Goal: Task Accomplishment & Management: Complete application form

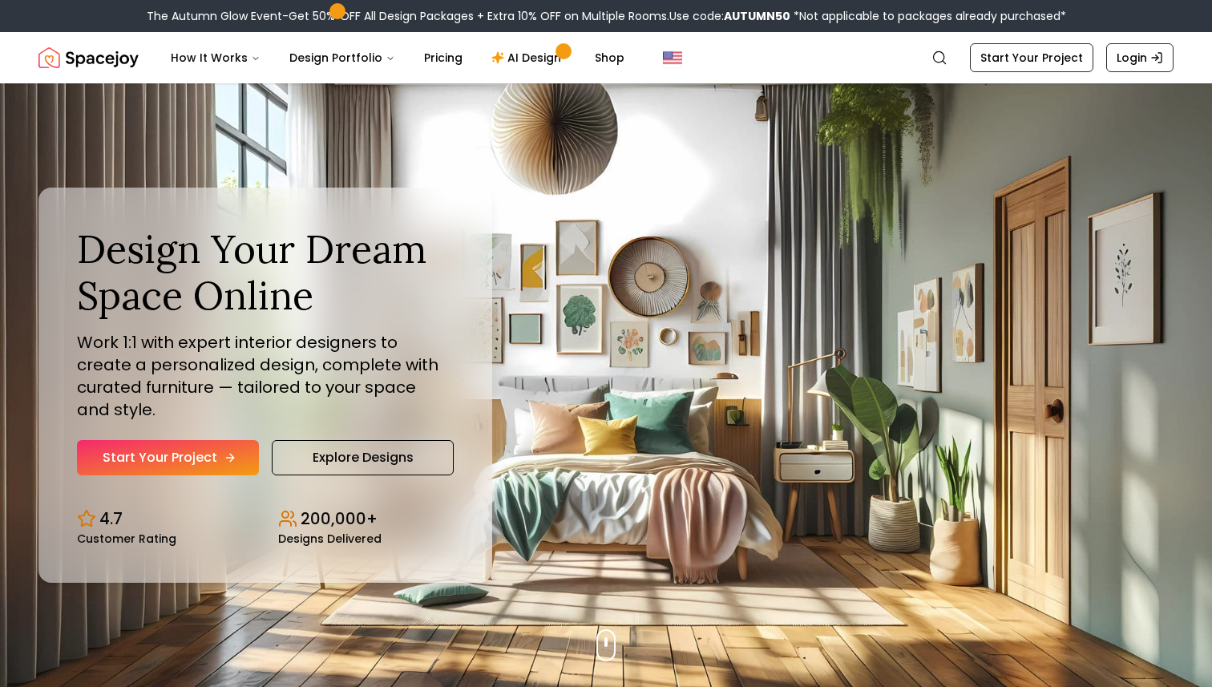
click at [170, 452] on link "Start Your Project" at bounding box center [168, 457] width 182 height 35
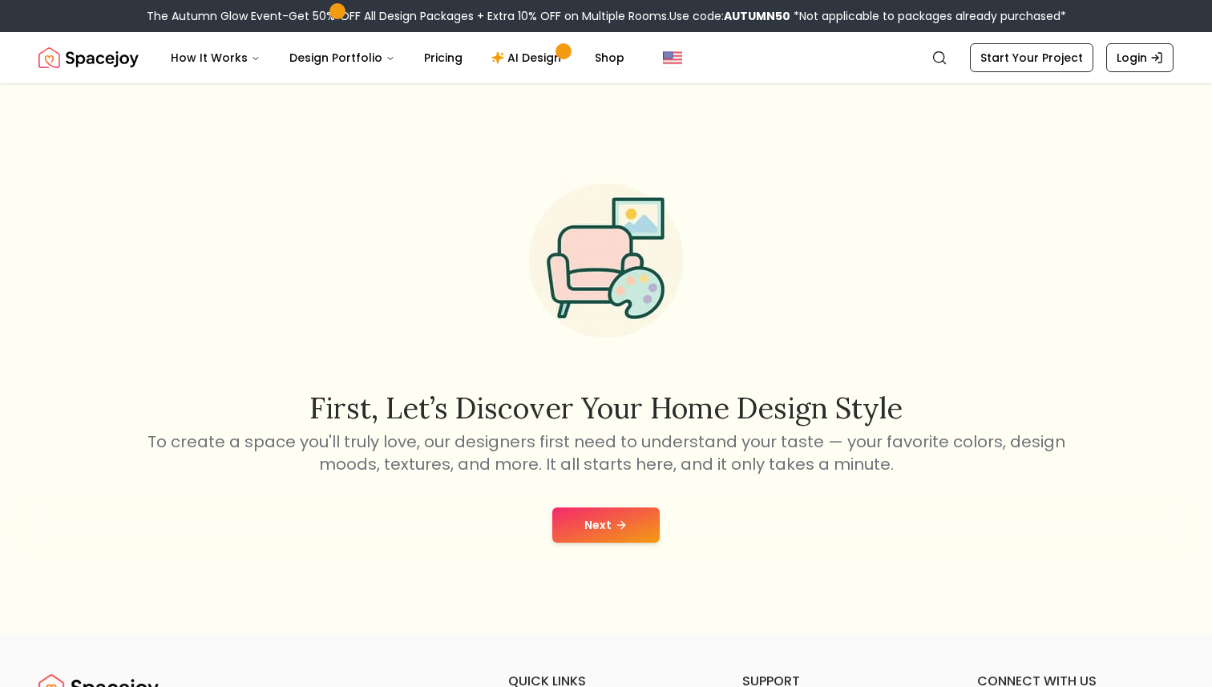
click at [582, 520] on button "Next" at bounding box center [605, 524] width 107 height 35
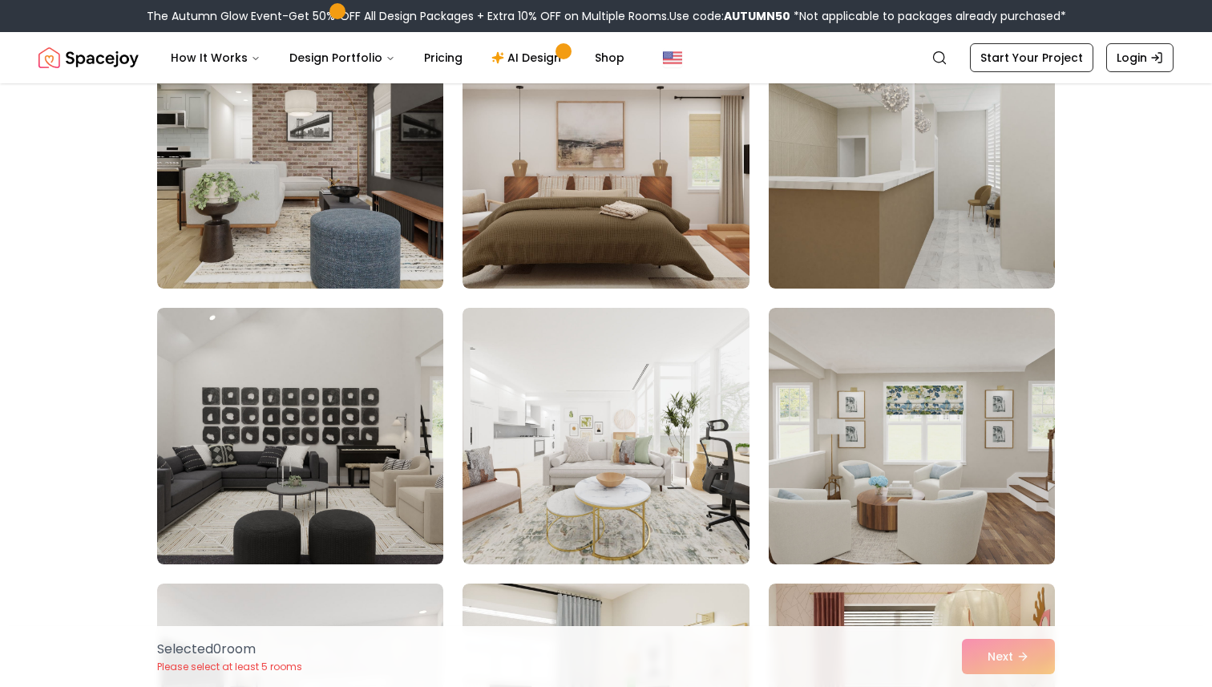
scroll to position [3797, 0]
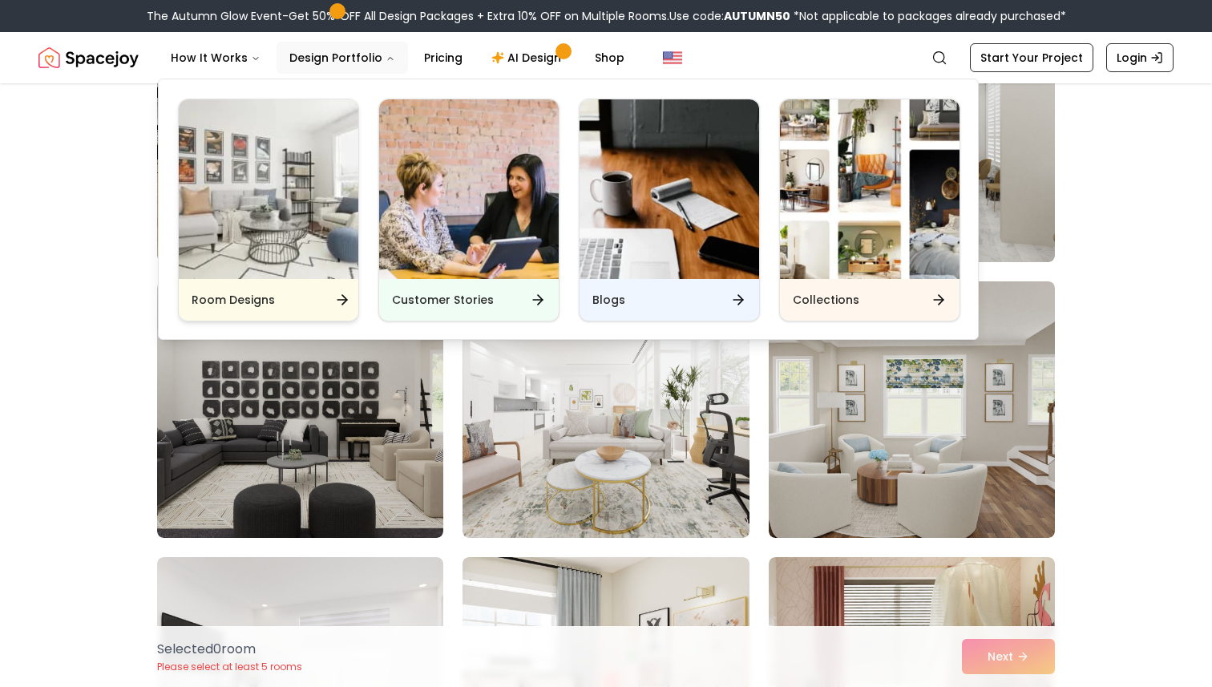
click at [277, 269] on img "Main" at bounding box center [269, 189] width 180 height 180
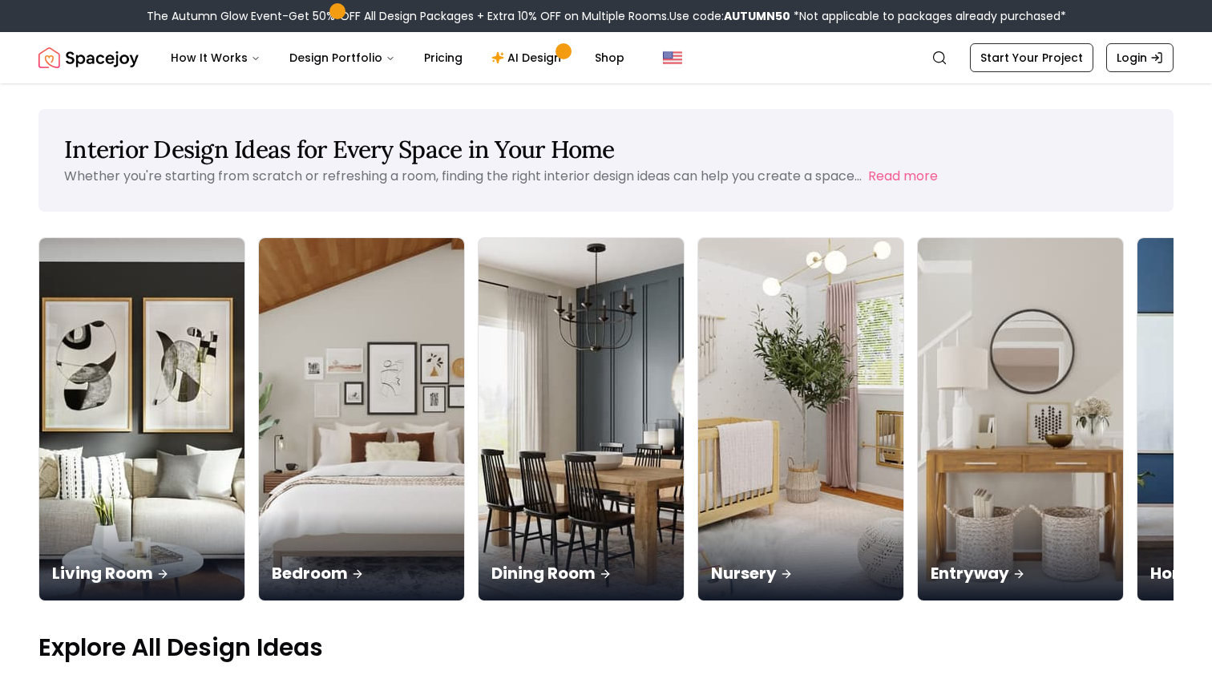
click at [1062, 37] on nav "Spacejoy Search How It Works Design Portfolio Pricing AI Design Shop Search Sta…" at bounding box center [605, 57] width 1135 height 51
click at [1050, 59] on link "Start Your Project" at bounding box center [1031, 57] width 123 height 29
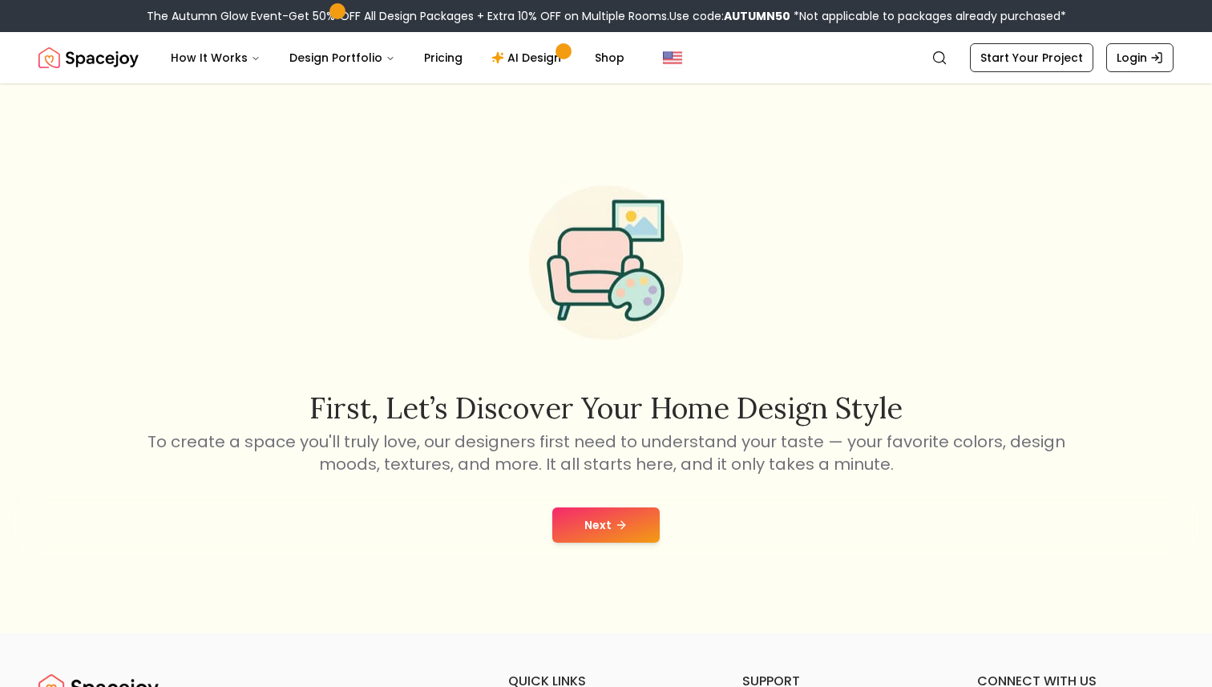
click at [592, 537] on button "Next" at bounding box center [605, 524] width 107 height 35
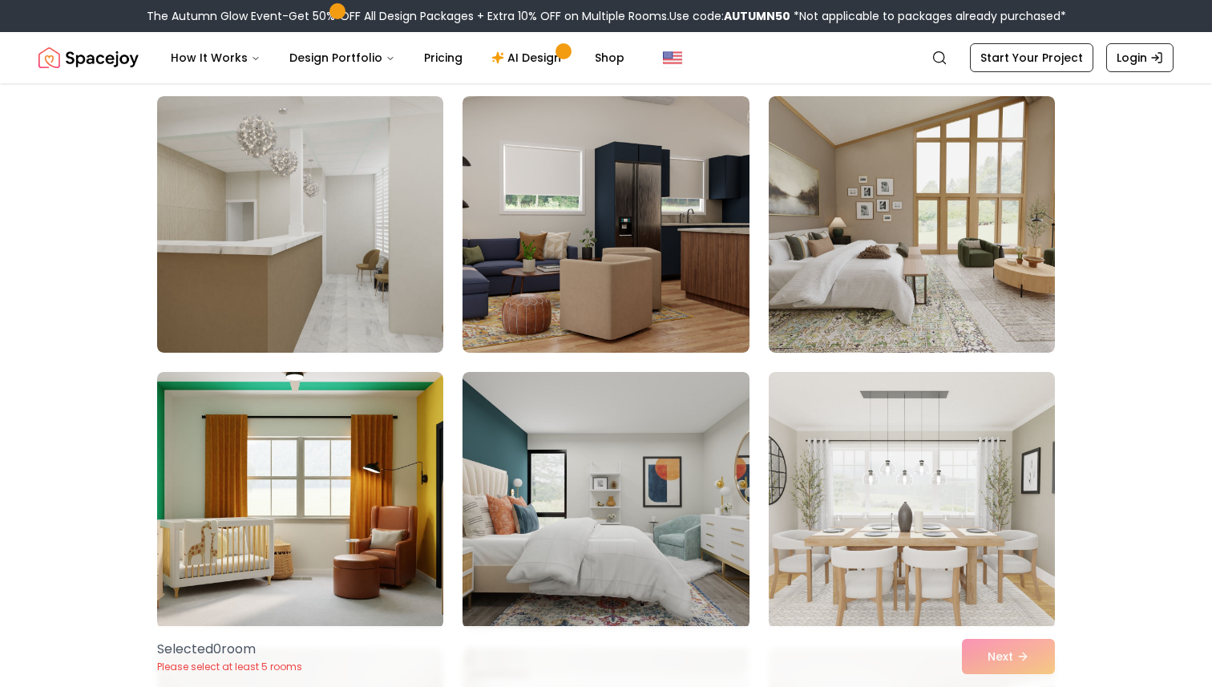
scroll to position [123, 0]
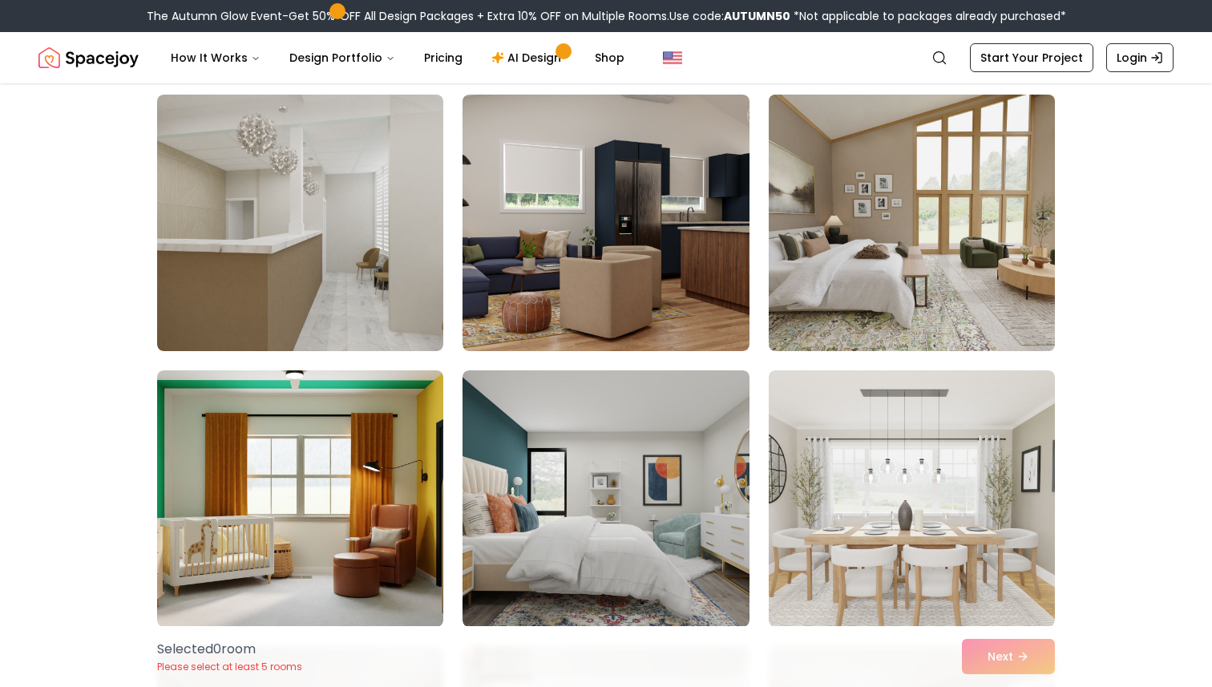
click at [936, 237] on img at bounding box center [912, 222] width 301 height 269
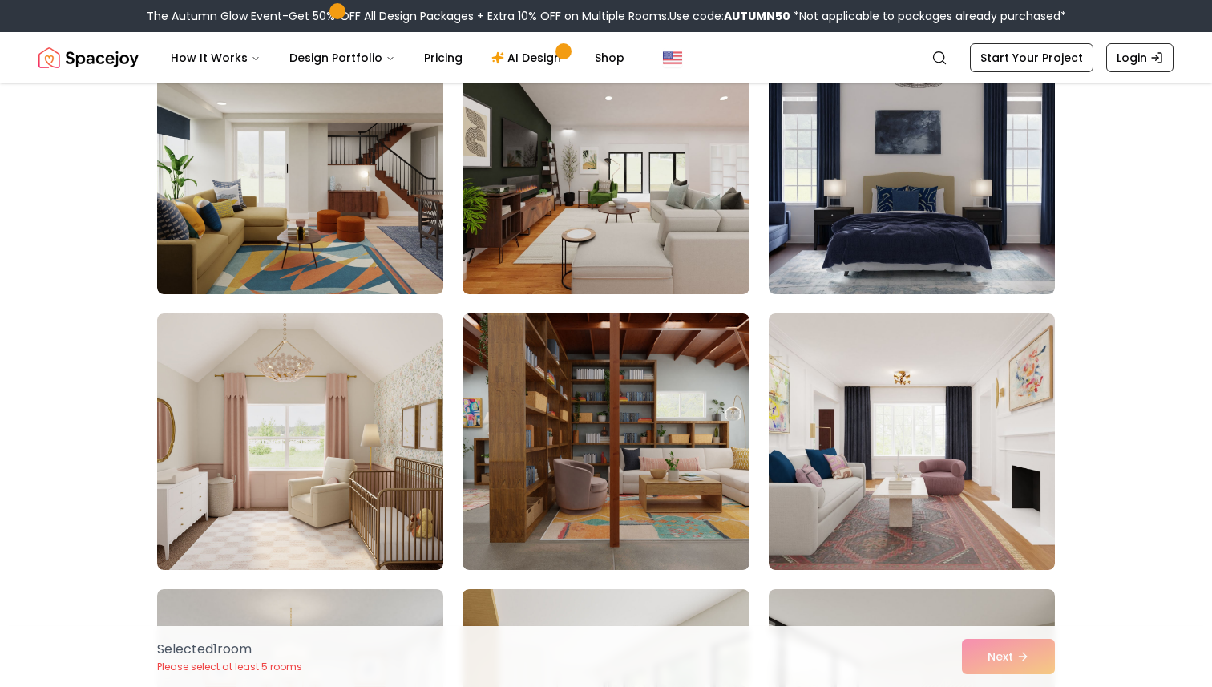
scroll to position [1009, 0]
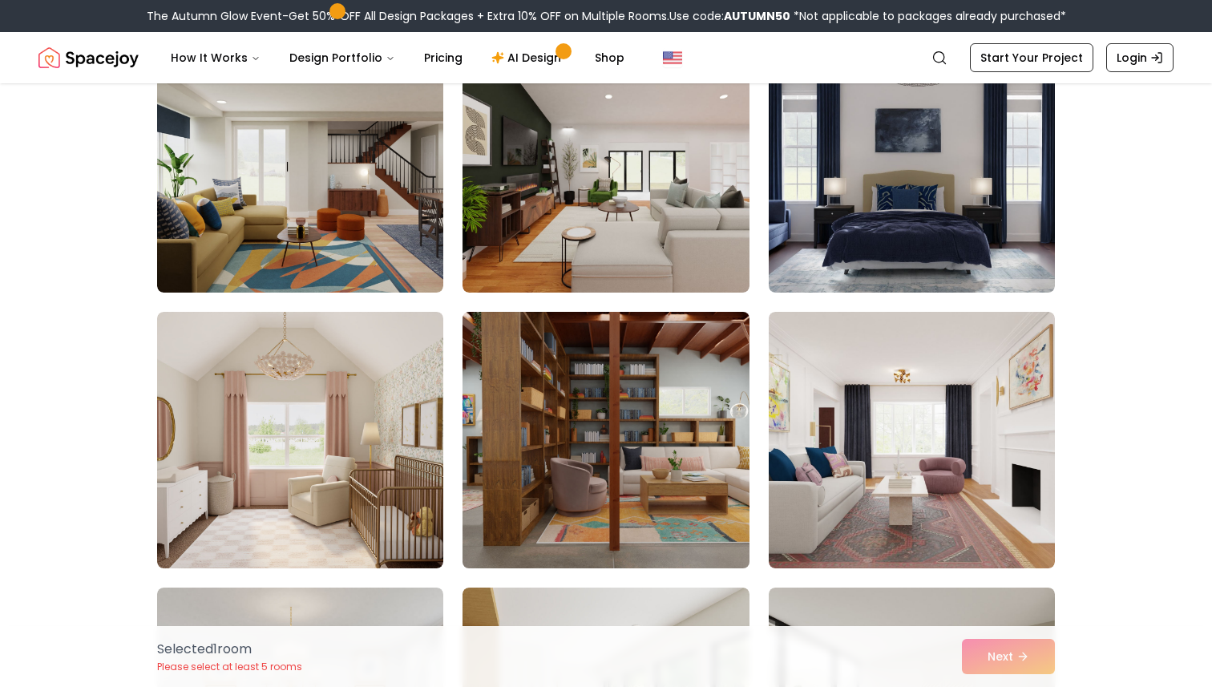
click at [624, 392] on img at bounding box center [605, 439] width 301 height 269
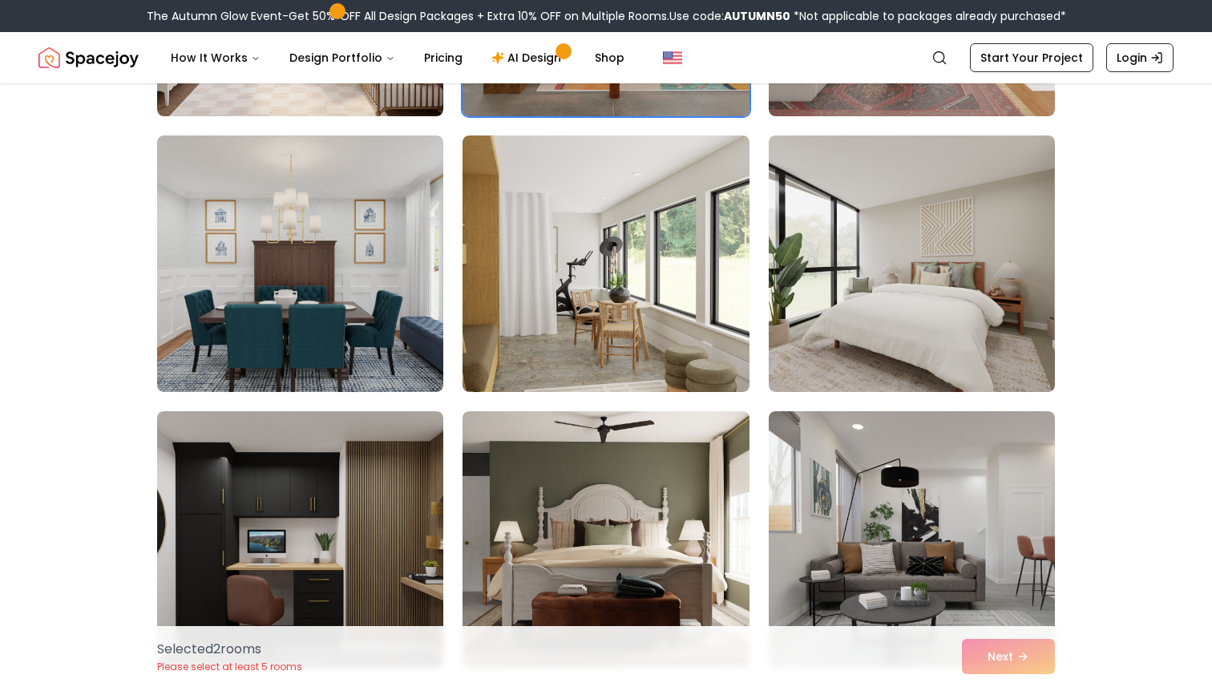
scroll to position [1462, 0]
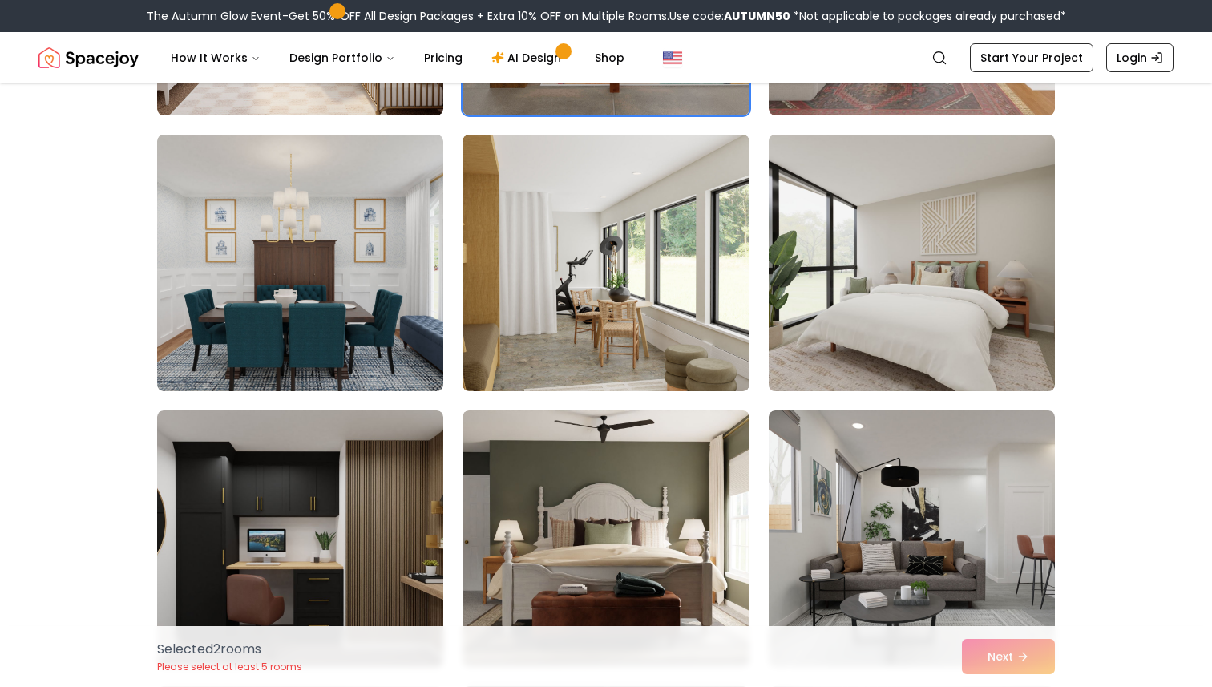
click at [943, 323] on img at bounding box center [912, 262] width 301 height 269
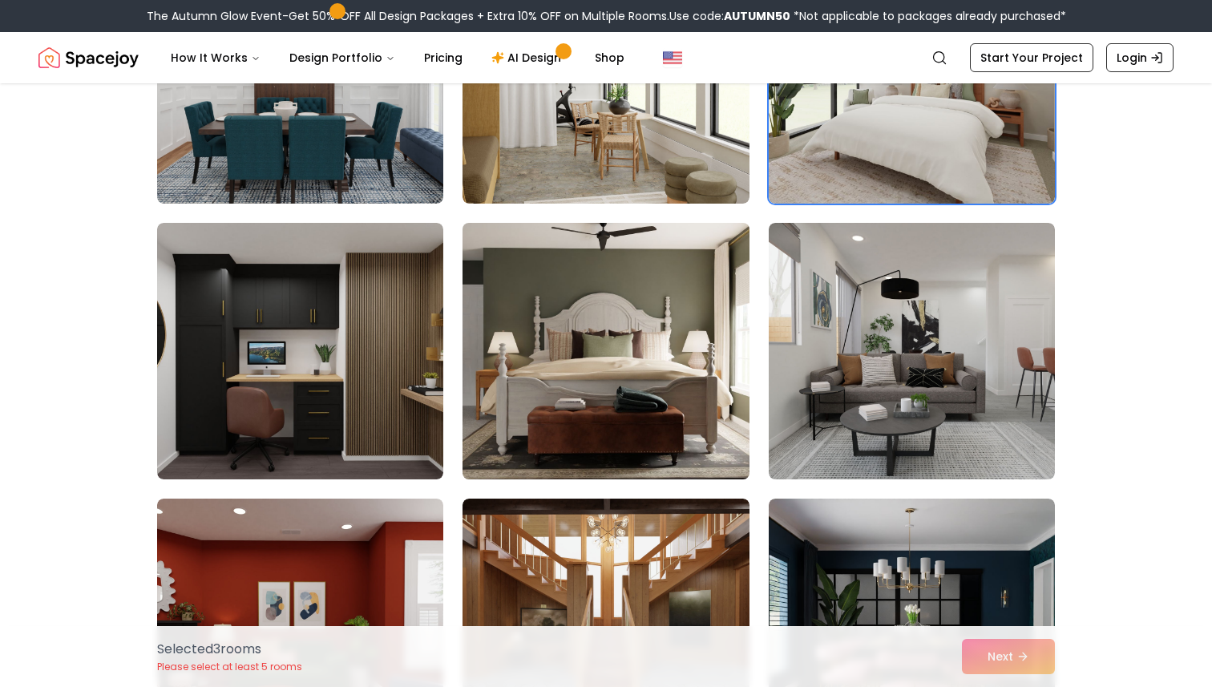
scroll to position [1655, 0]
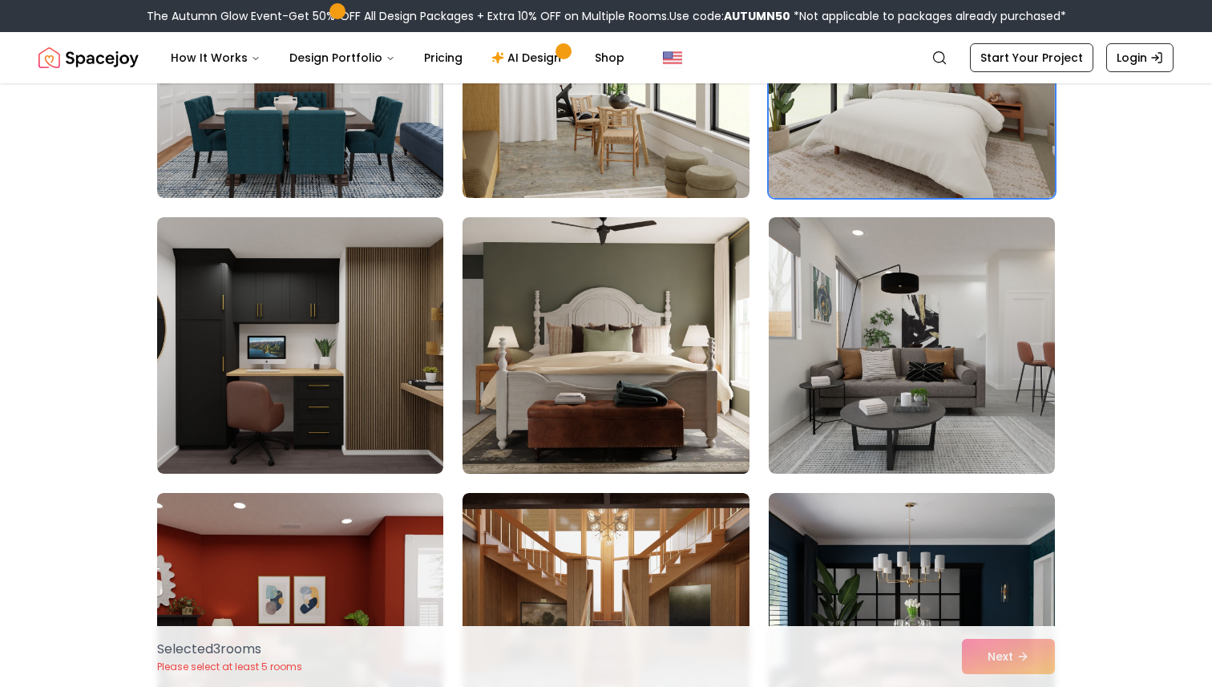
click at [578, 411] on img at bounding box center [605, 345] width 301 height 269
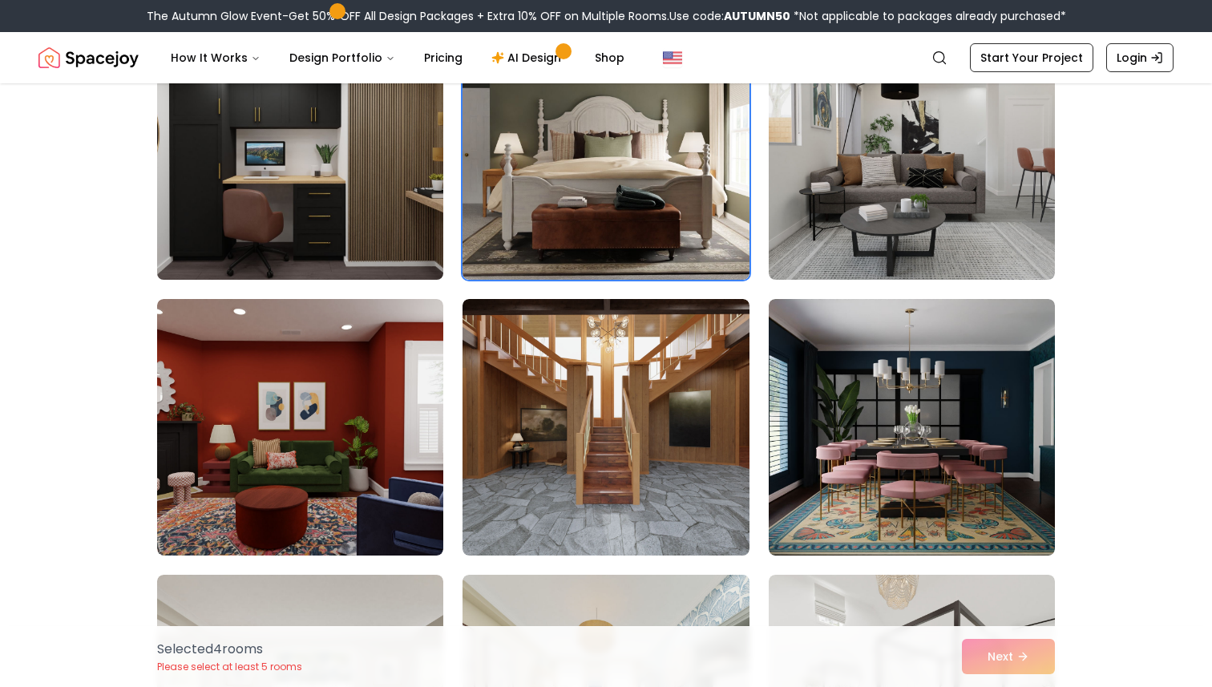
scroll to position [1857, 0]
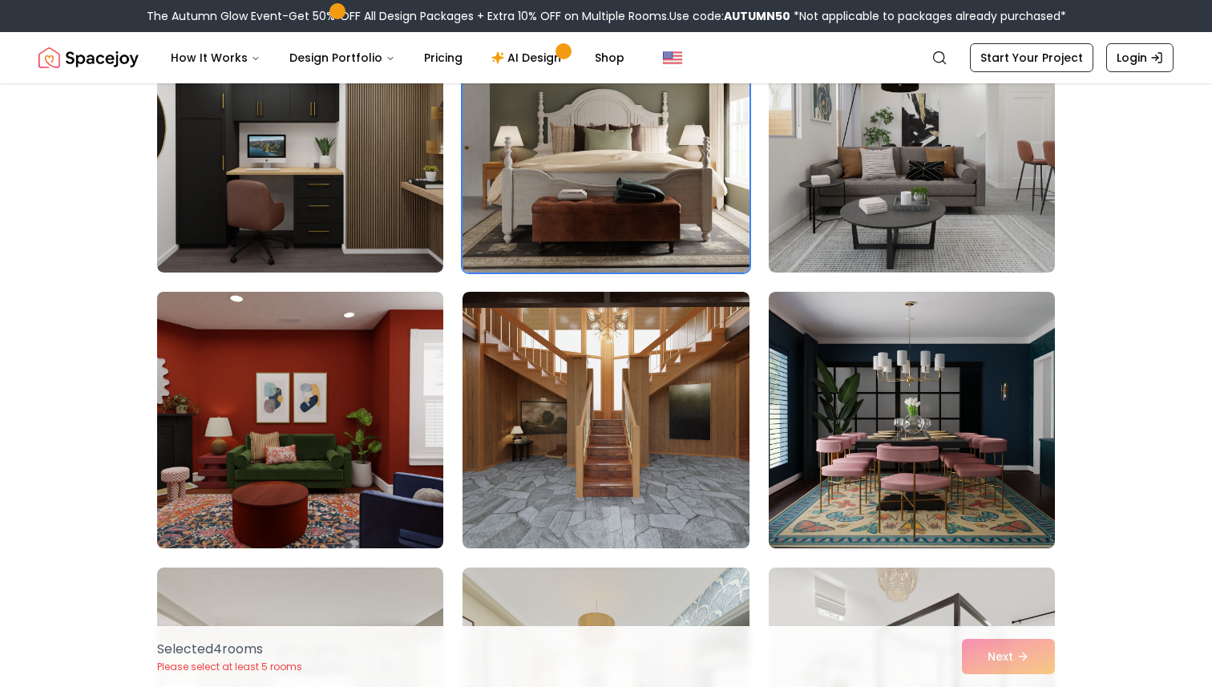
click at [282, 446] on img at bounding box center [300, 419] width 301 height 269
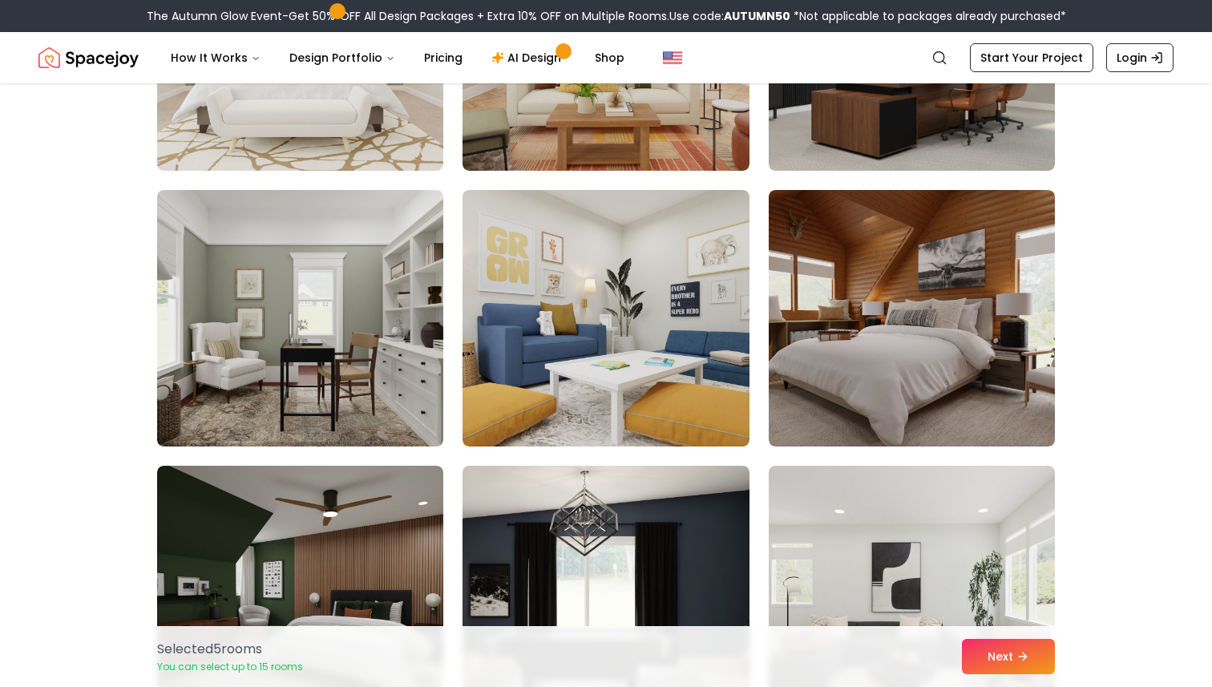
scroll to position [4172, 0]
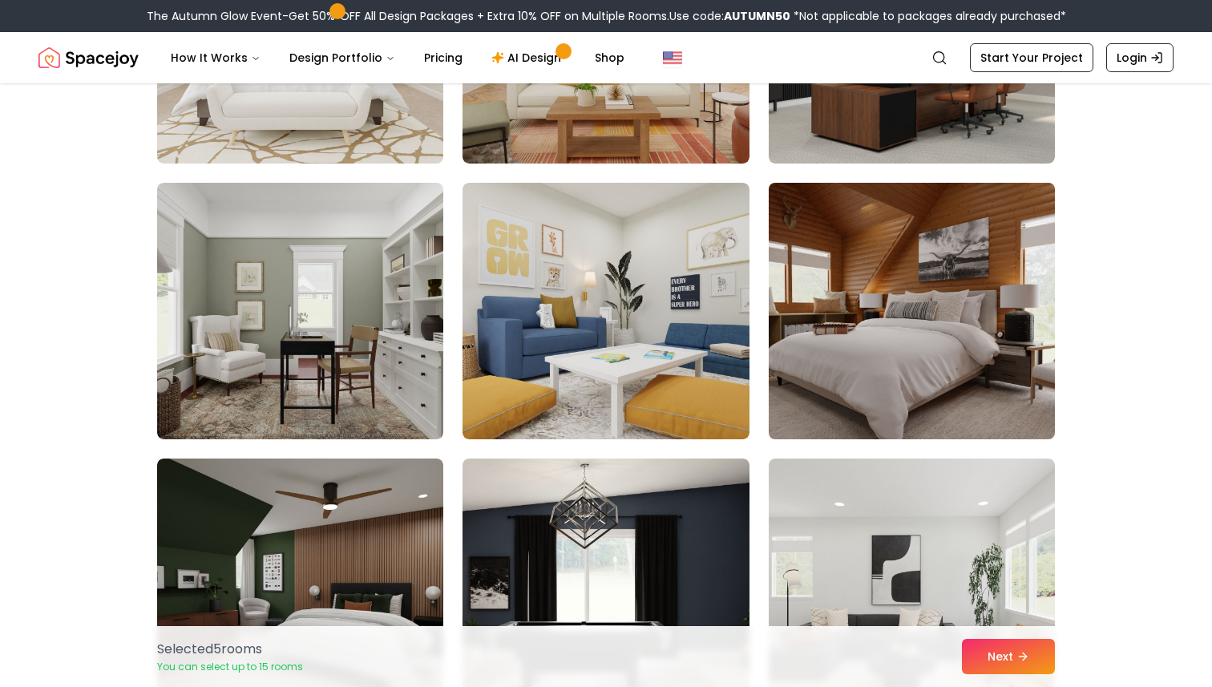
click at [903, 335] on img at bounding box center [912, 310] width 301 height 269
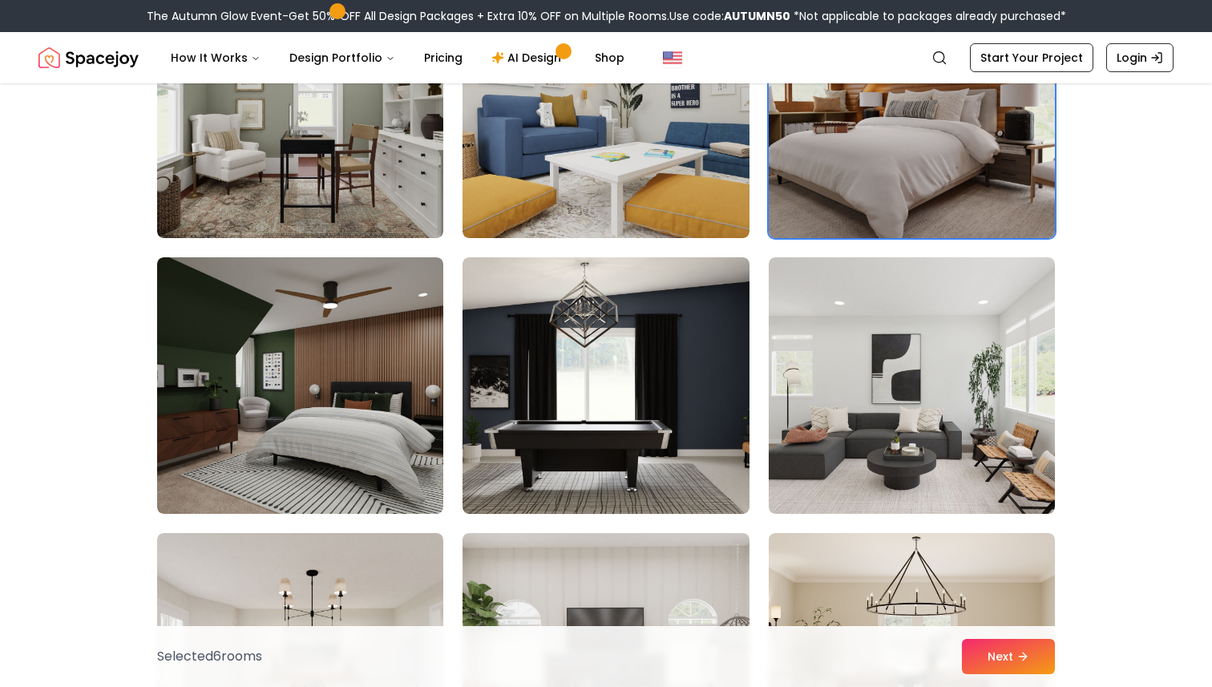
scroll to position [4383, 0]
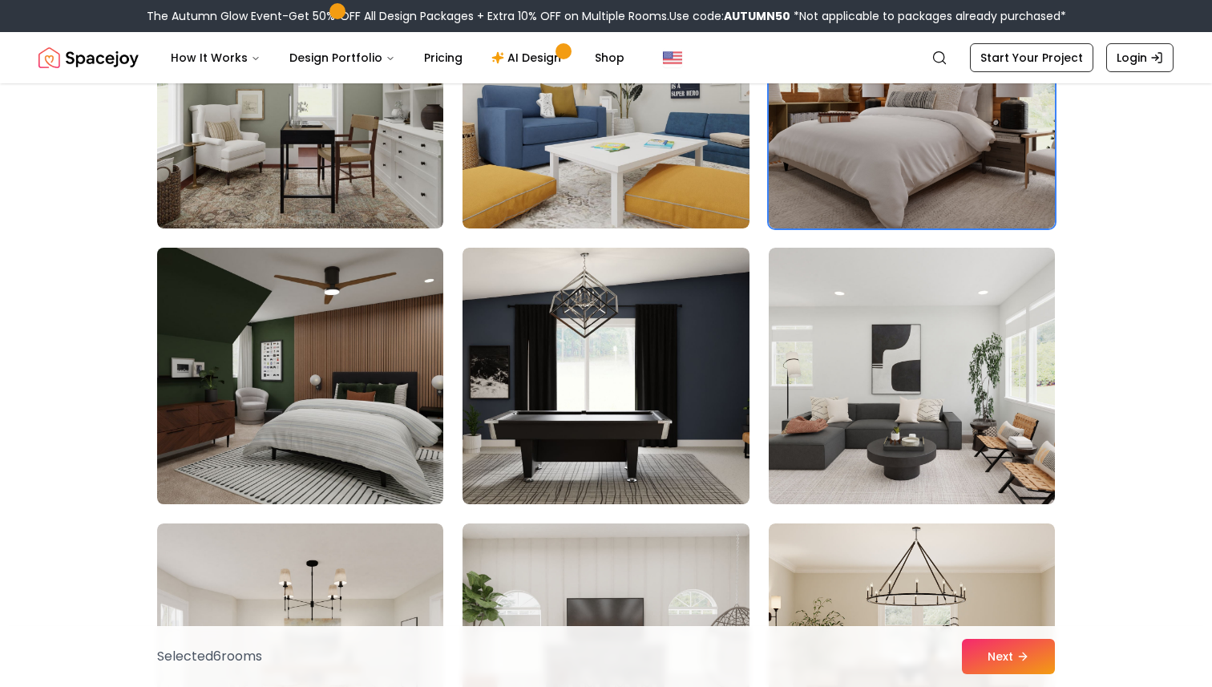
click at [325, 396] on img at bounding box center [300, 375] width 301 height 269
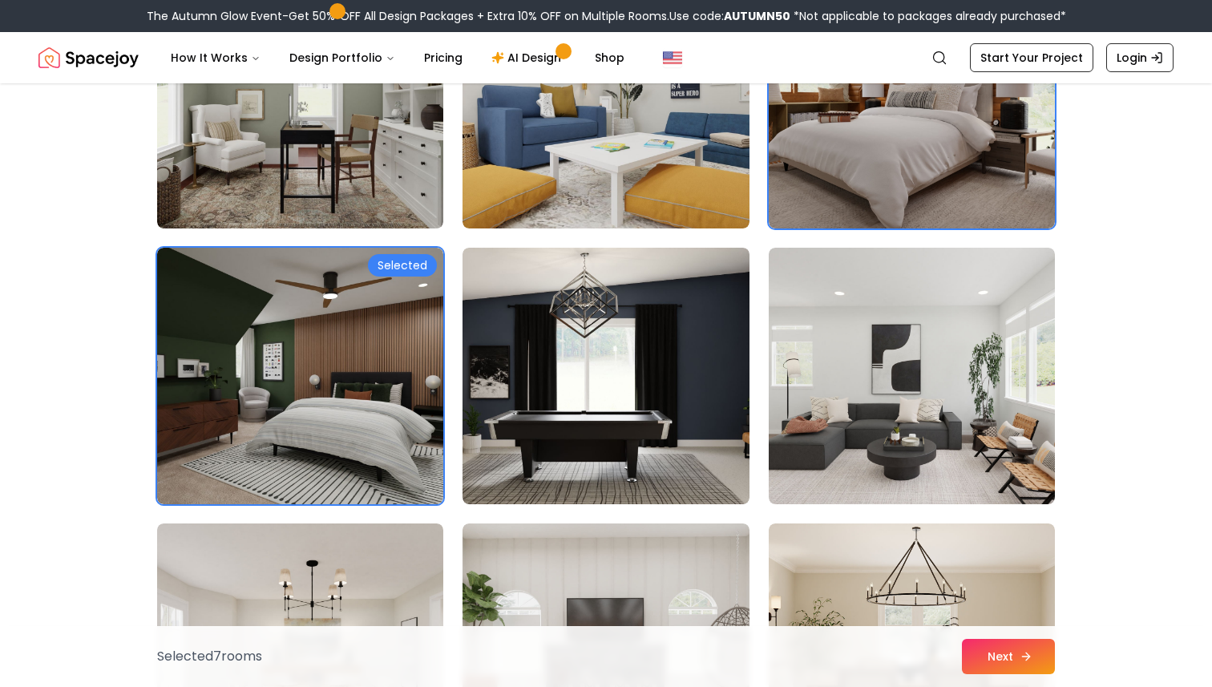
click at [1006, 657] on button "Next" at bounding box center [1008, 656] width 93 height 35
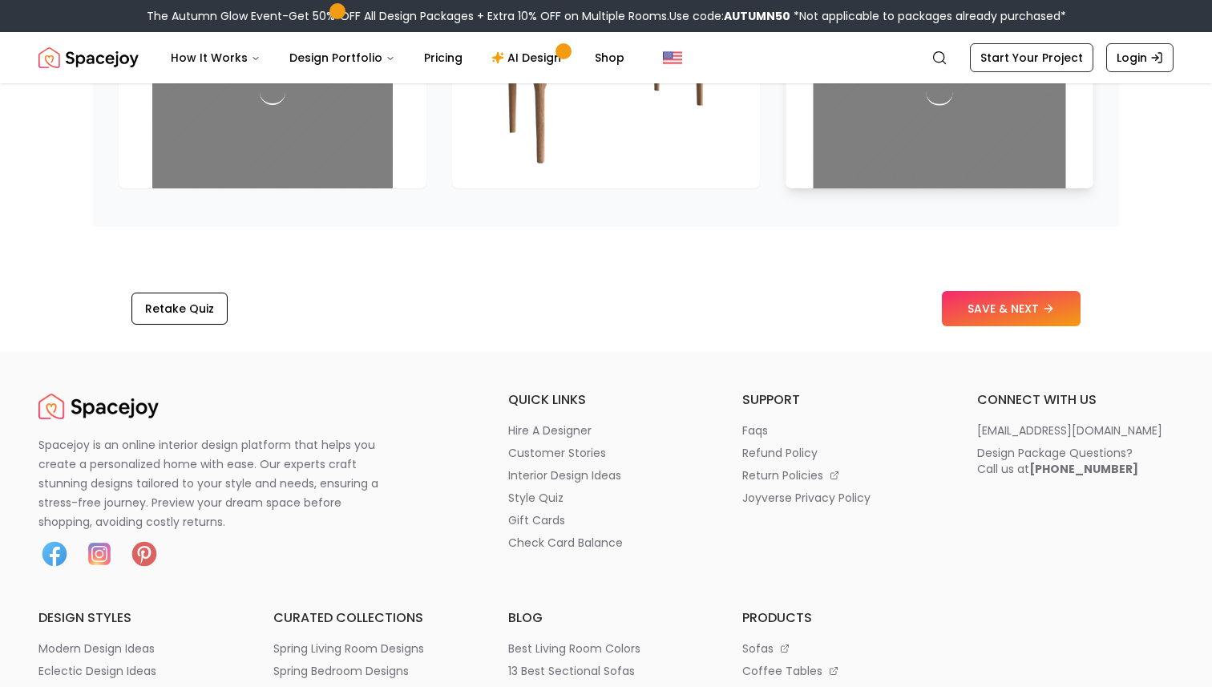
scroll to position [2617, 0]
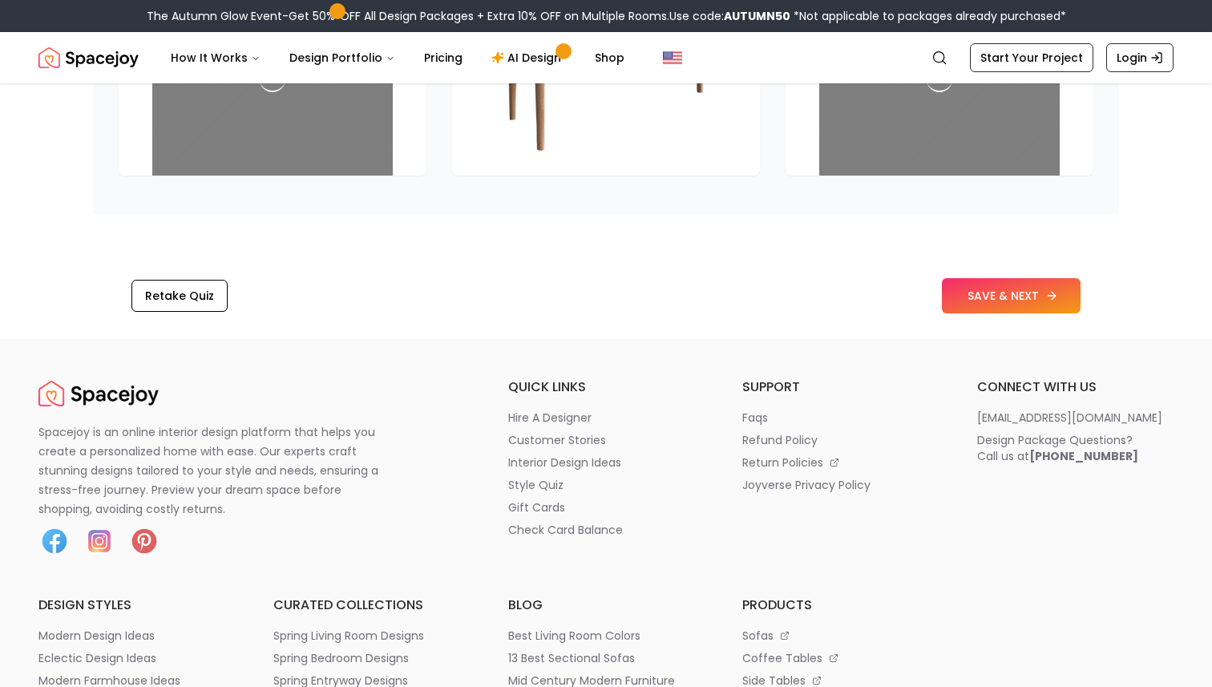
click at [995, 297] on button "SAVE & NEXT" at bounding box center [1011, 295] width 139 height 35
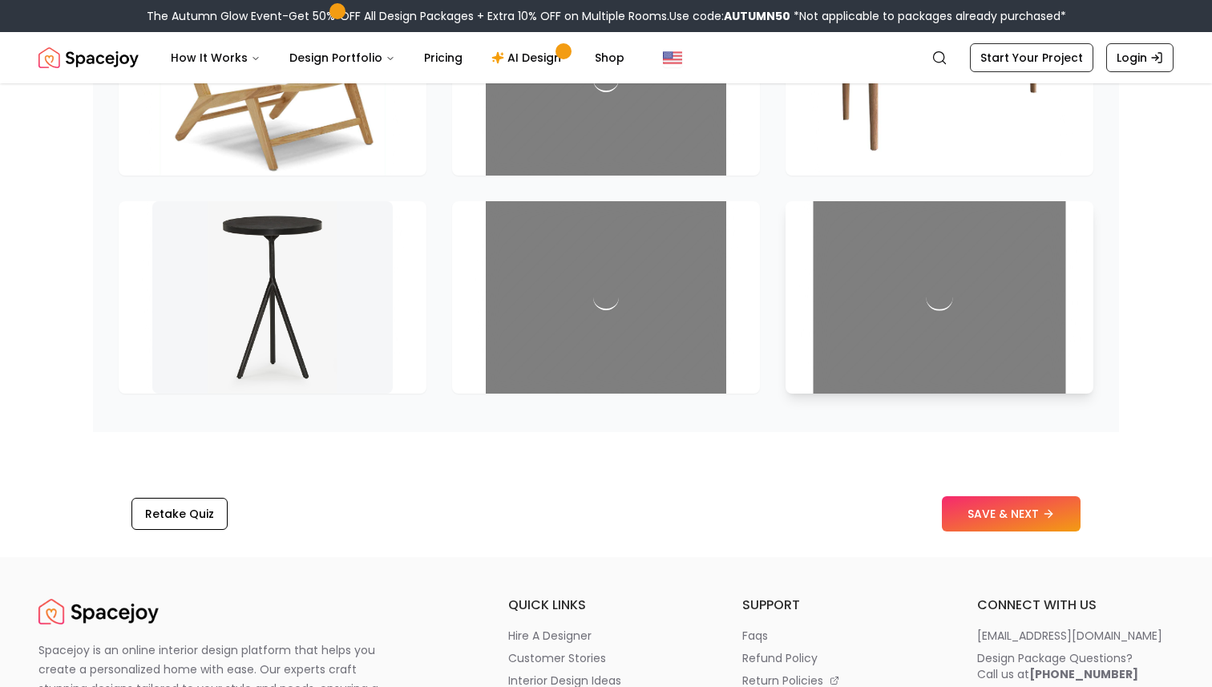
scroll to position [2181, 0]
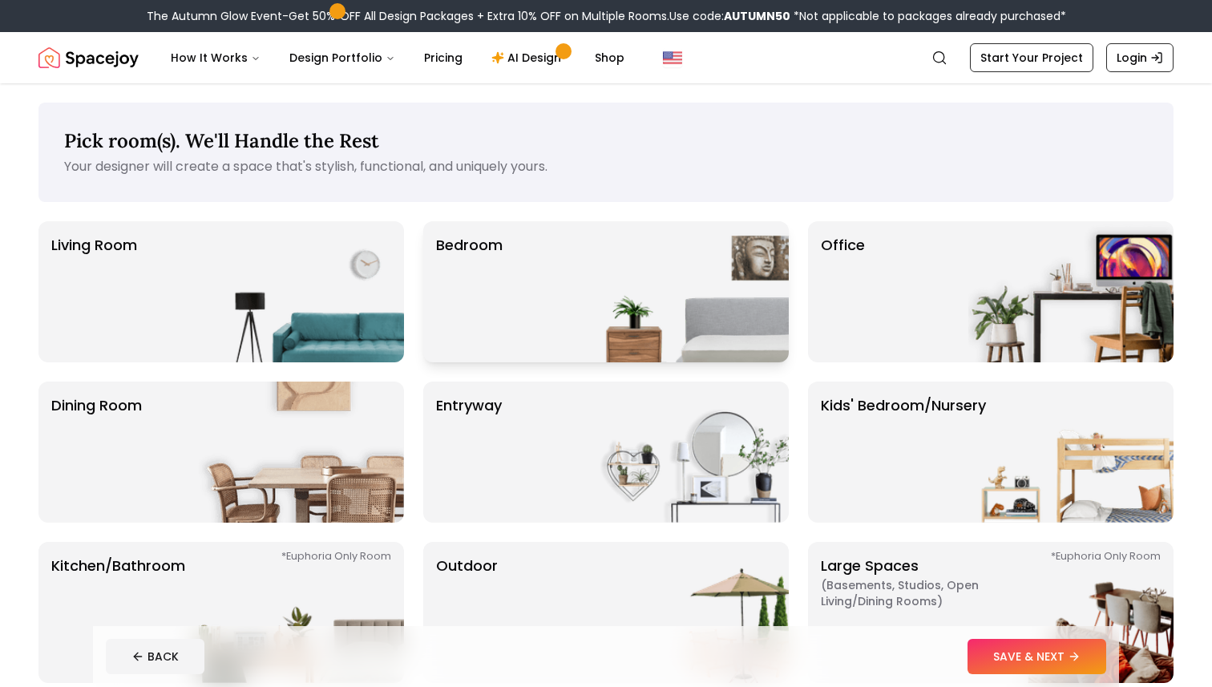
click at [675, 326] on img at bounding box center [686, 291] width 205 height 141
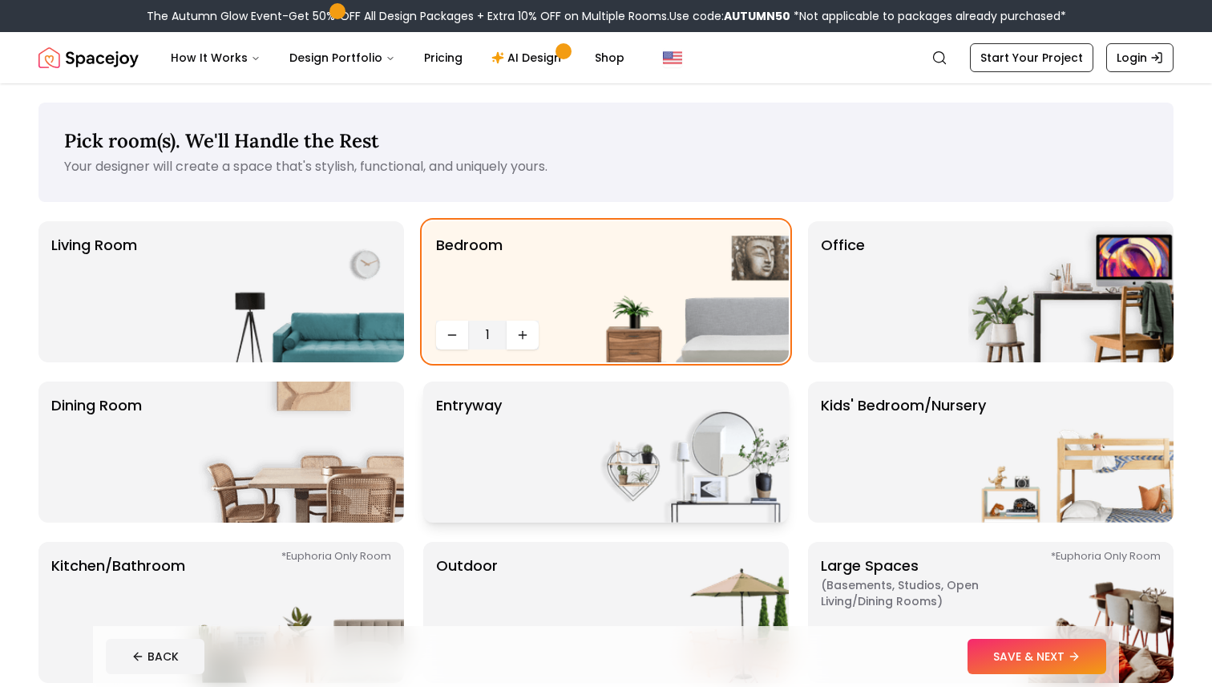
scroll to position [37, 0]
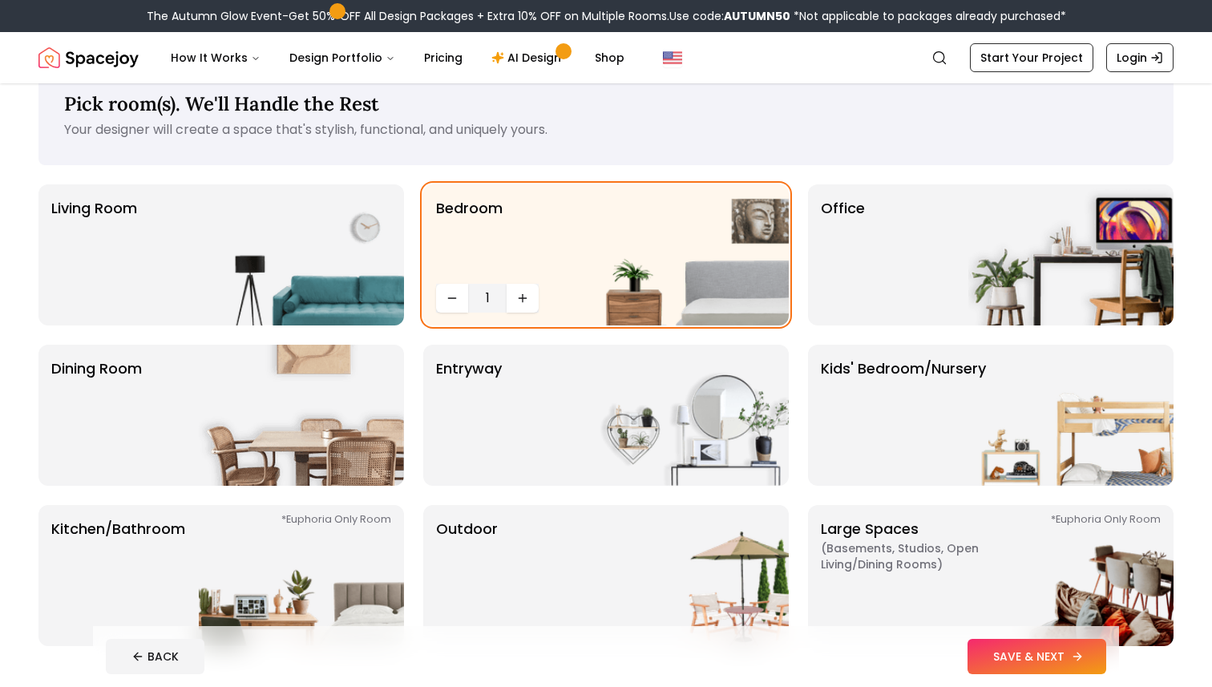
click at [1034, 658] on button "SAVE & NEXT" at bounding box center [1037, 656] width 139 height 35
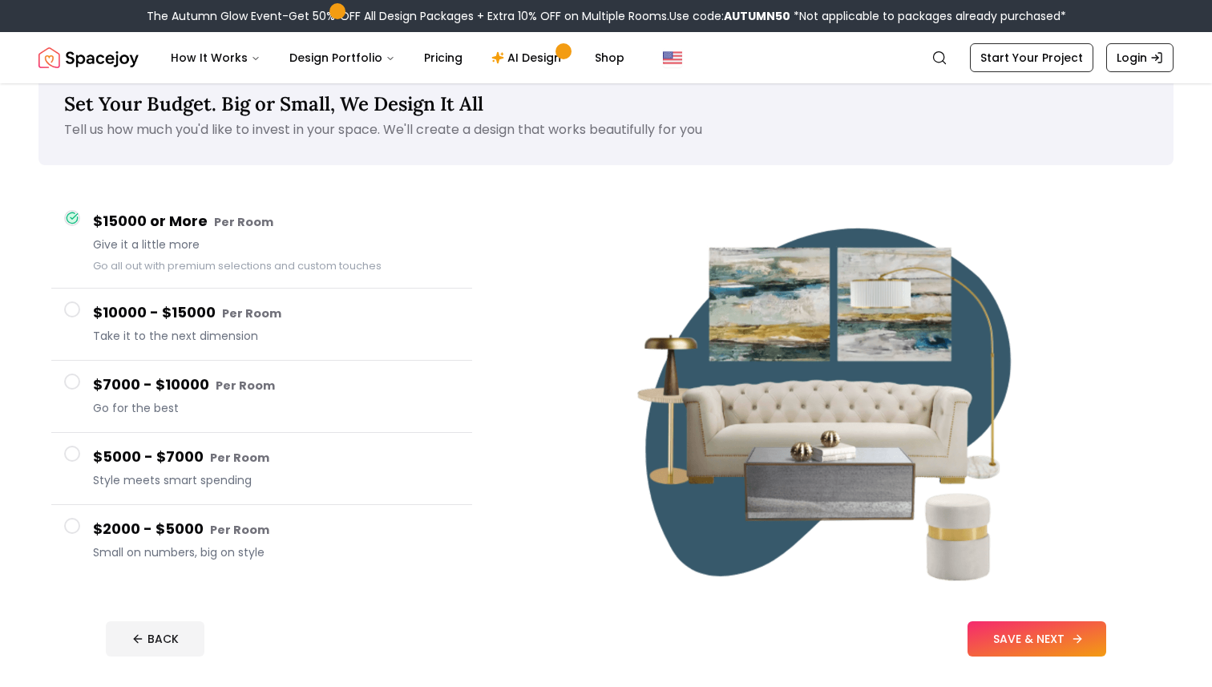
click at [1033, 638] on button "SAVE & NEXT" at bounding box center [1037, 638] width 139 height 35
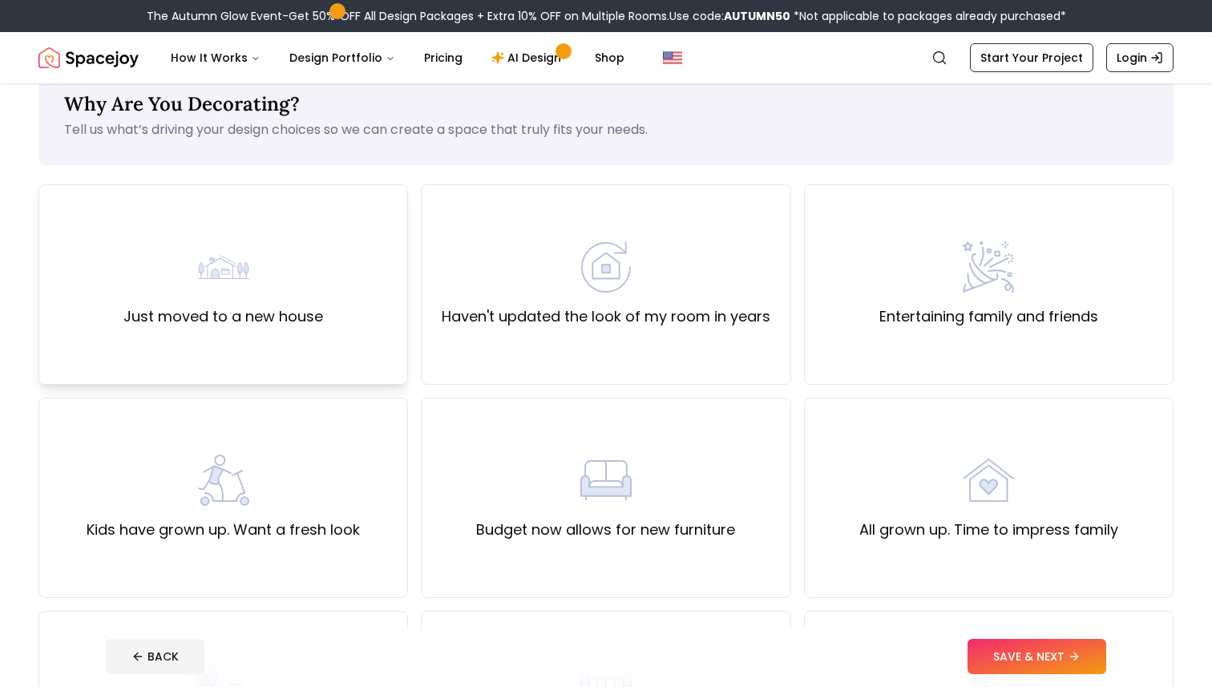
click at [357, 306] on div "Just moved to a new house" at bounding box center [223, 284] width 370 height 200
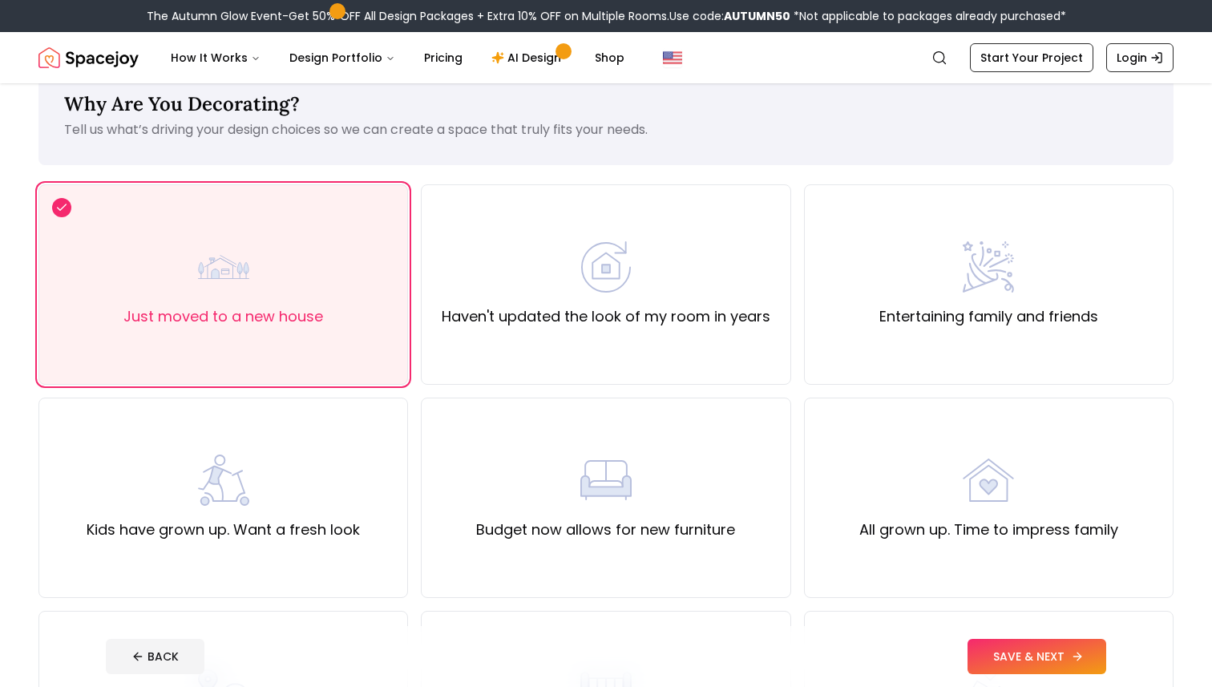
click at [1035, 653] on button "SAVE & NEXT" at bounding box center [1037, 656] width 139 height 35
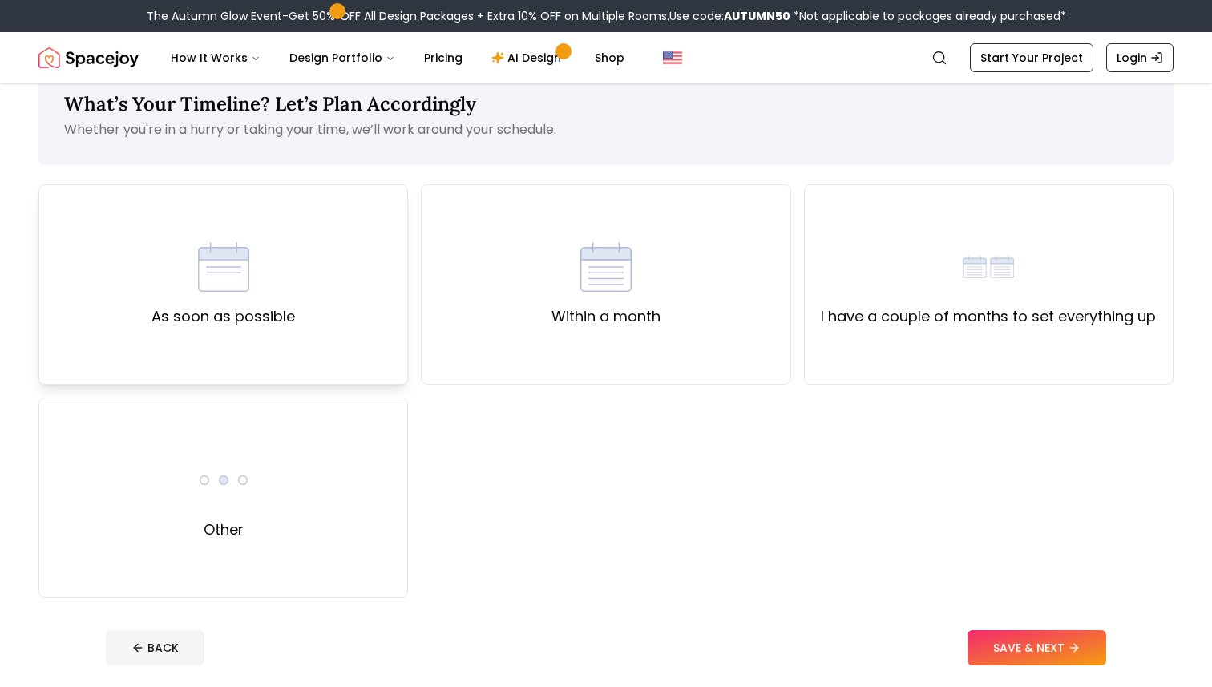
click at [275, 313] on label "As soon as possible" at bounding box center [223, 316] width 143 height 22
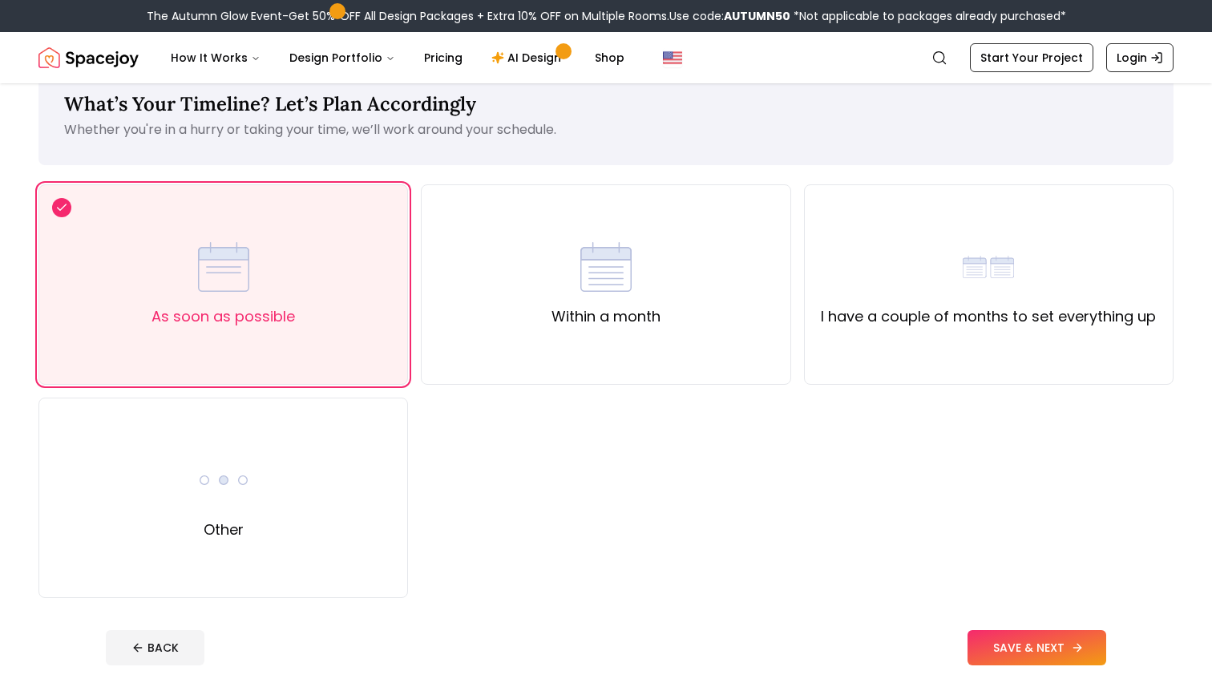
click at [1057, 649] on button "SAVE & NEXT" at bounding box center [1037, 647] width 139 height 35
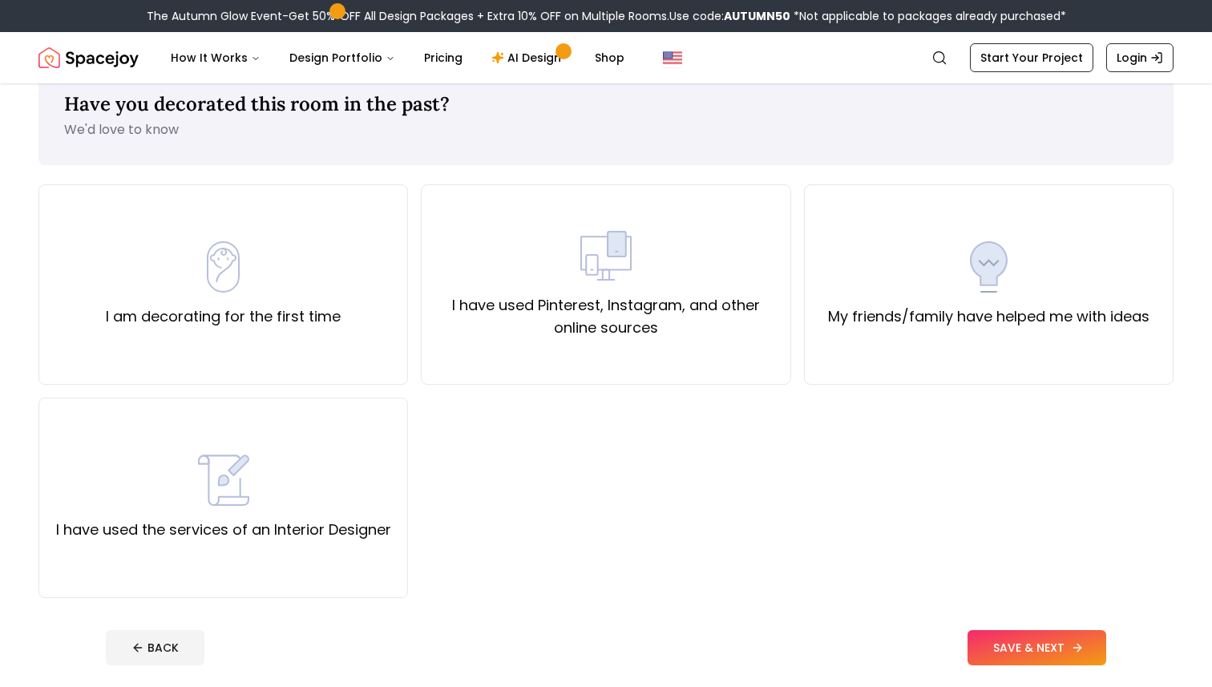
click at [1052, 639] on button "SAVE & NEXT" at bounding box center [1037, 647] width 139 height 35
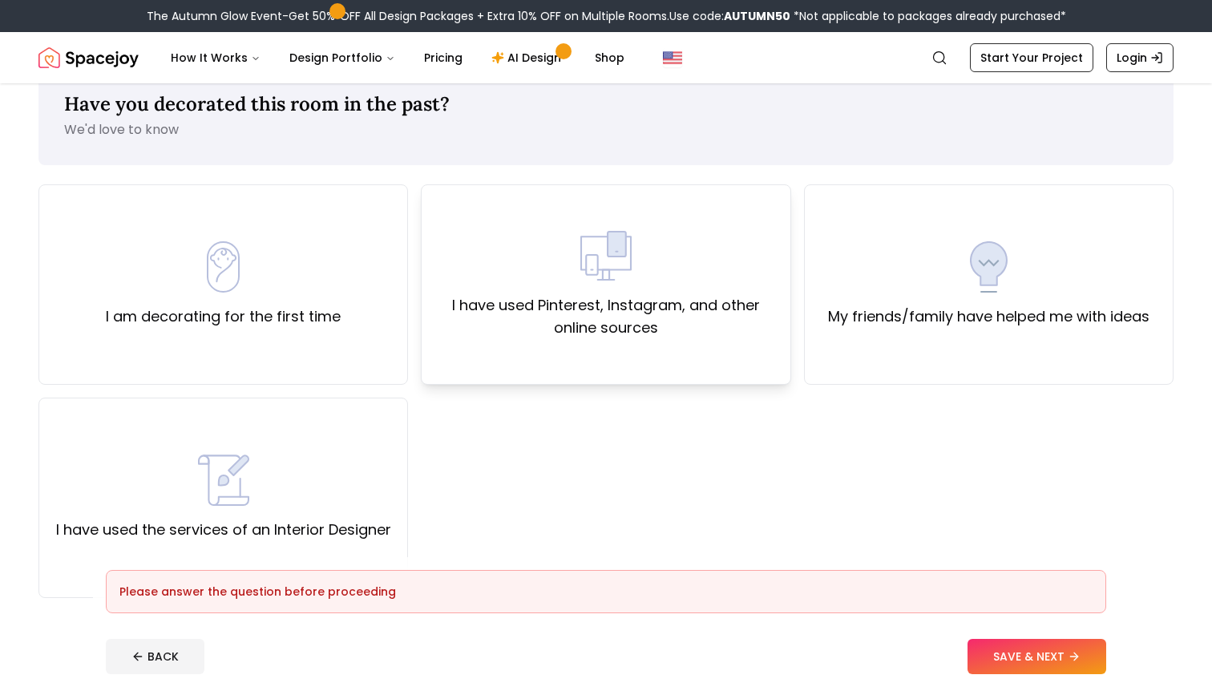
click at [621, 257] on img at bounding box center [605, 255] width 51 height 51
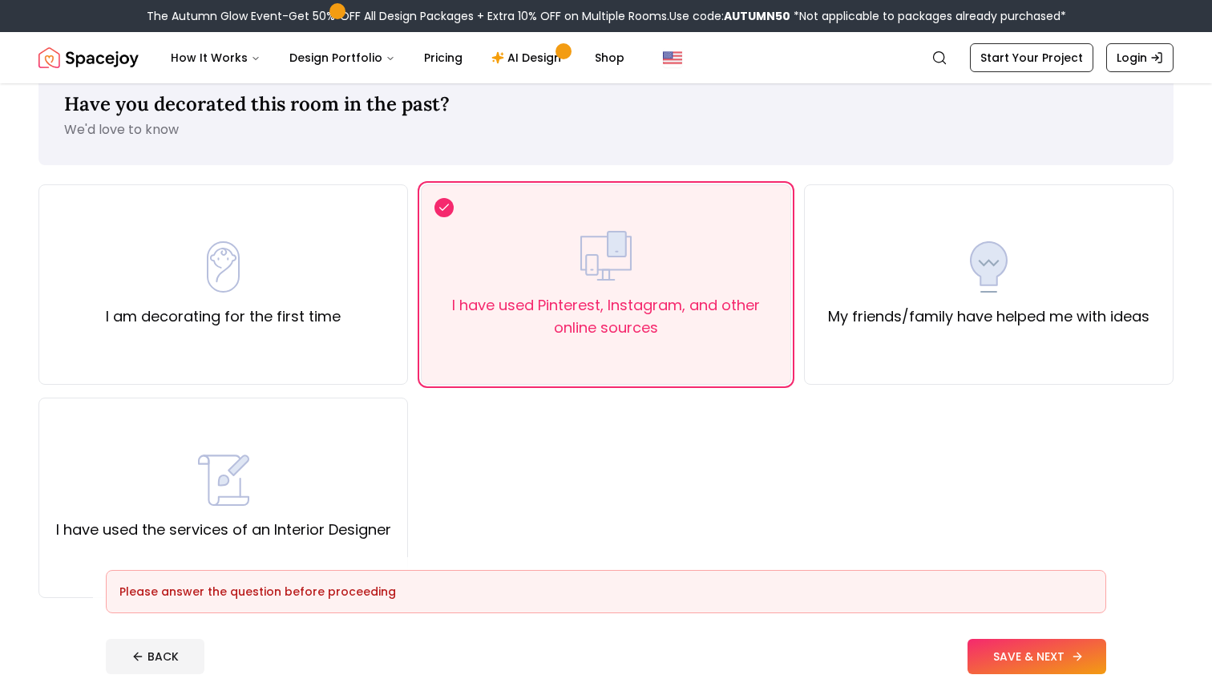
click at [1014, 652] on button "SAVE & NEXT" at bounding box center [1037, 656] width 139 height 35
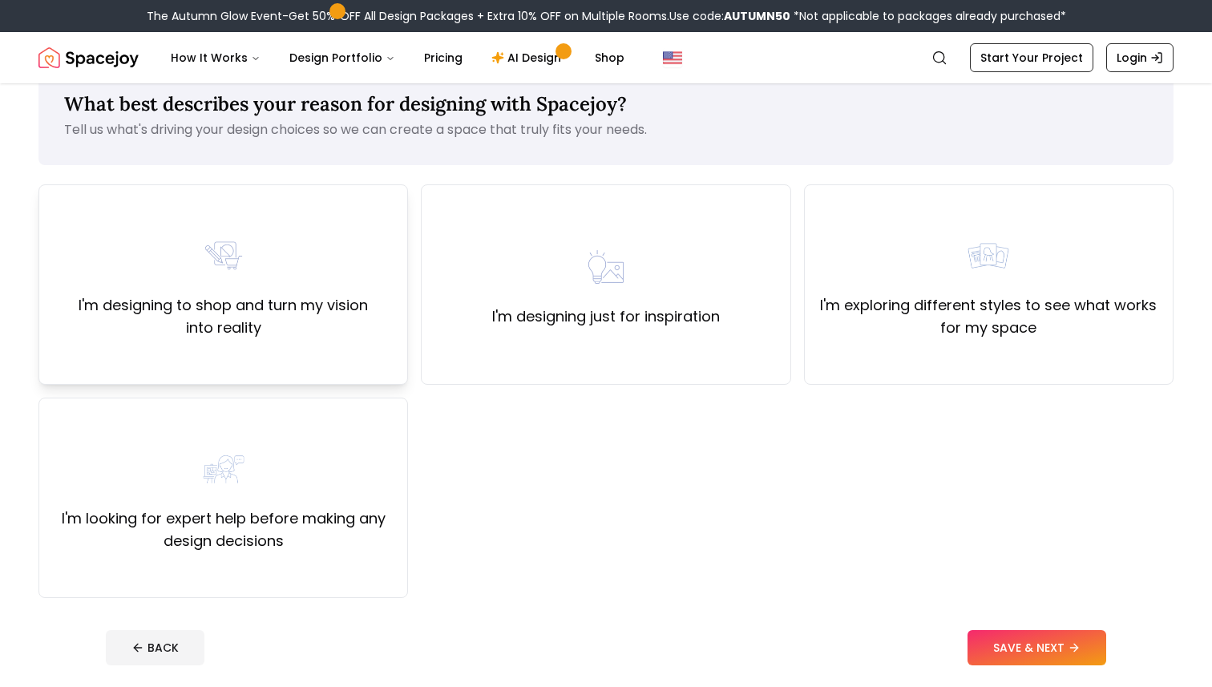
click at [366, 293] on div "I'm designing to shop and turn my vision into reality" at bounding box center [223, 284] width 342 height 109
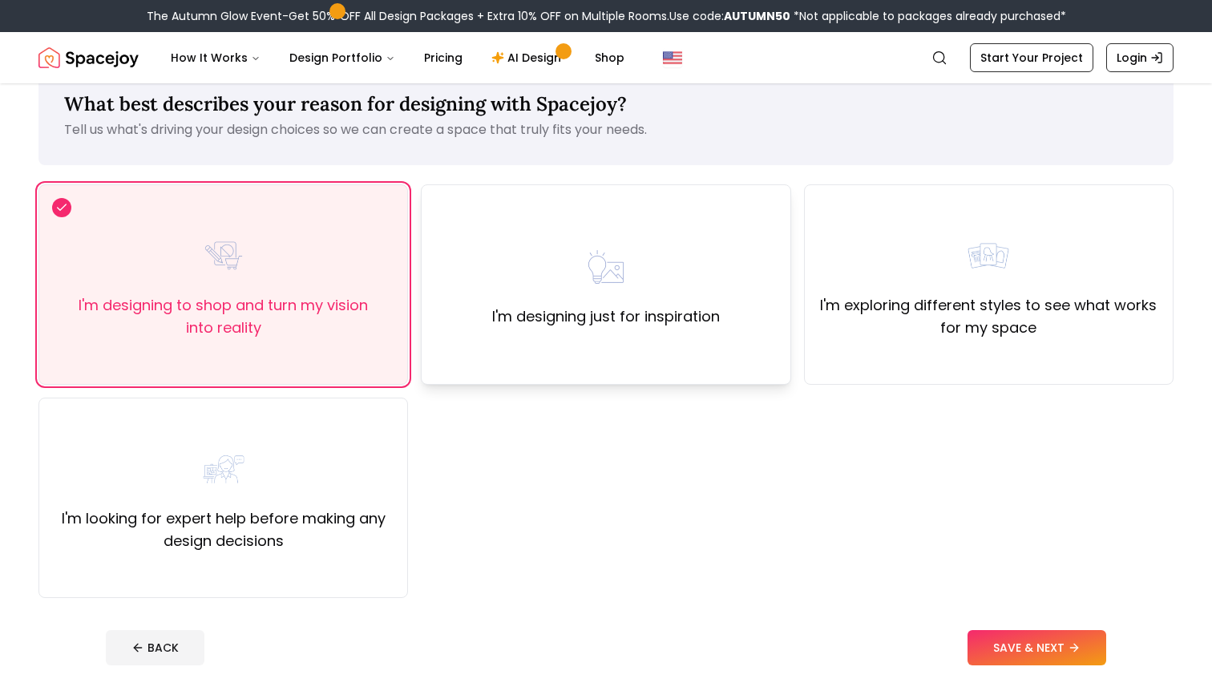
click at [708, 338] on div "I'm designing just for inspiration" at bounding box center [606, 284] width 370 height 200
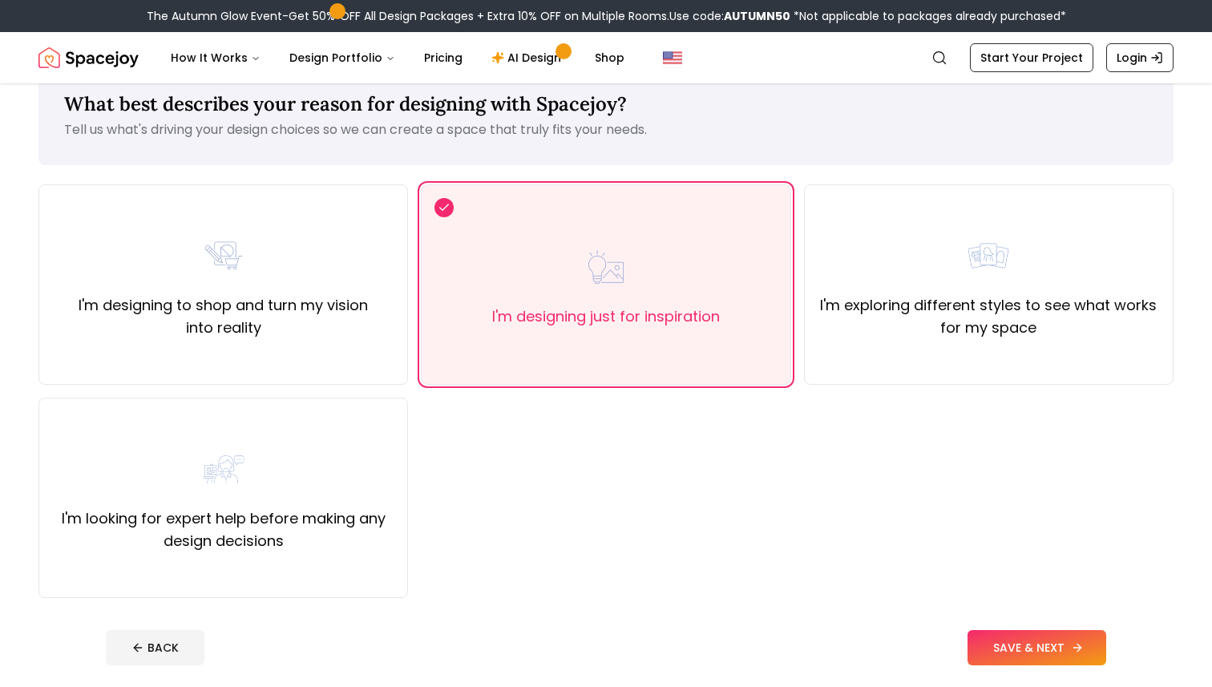
click at [1008, 630] on button "SAVE & NEXT" at bounding box center [1037, 647] width 139 height 35
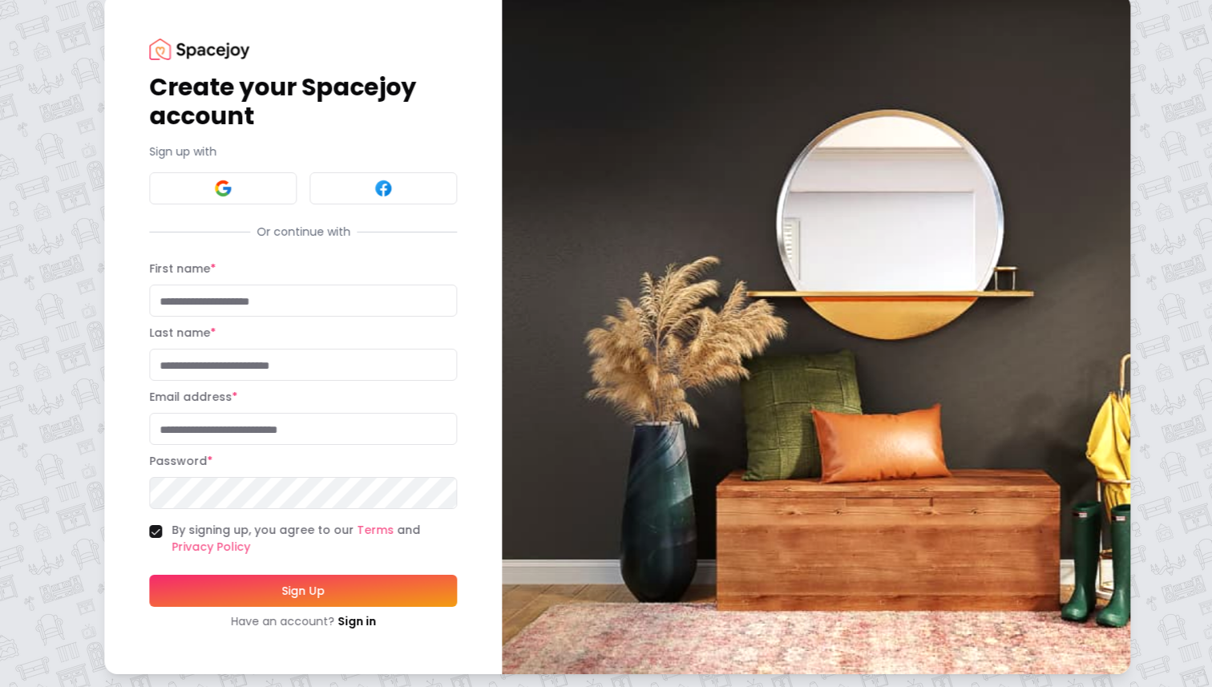
scroll to position [19, 0]
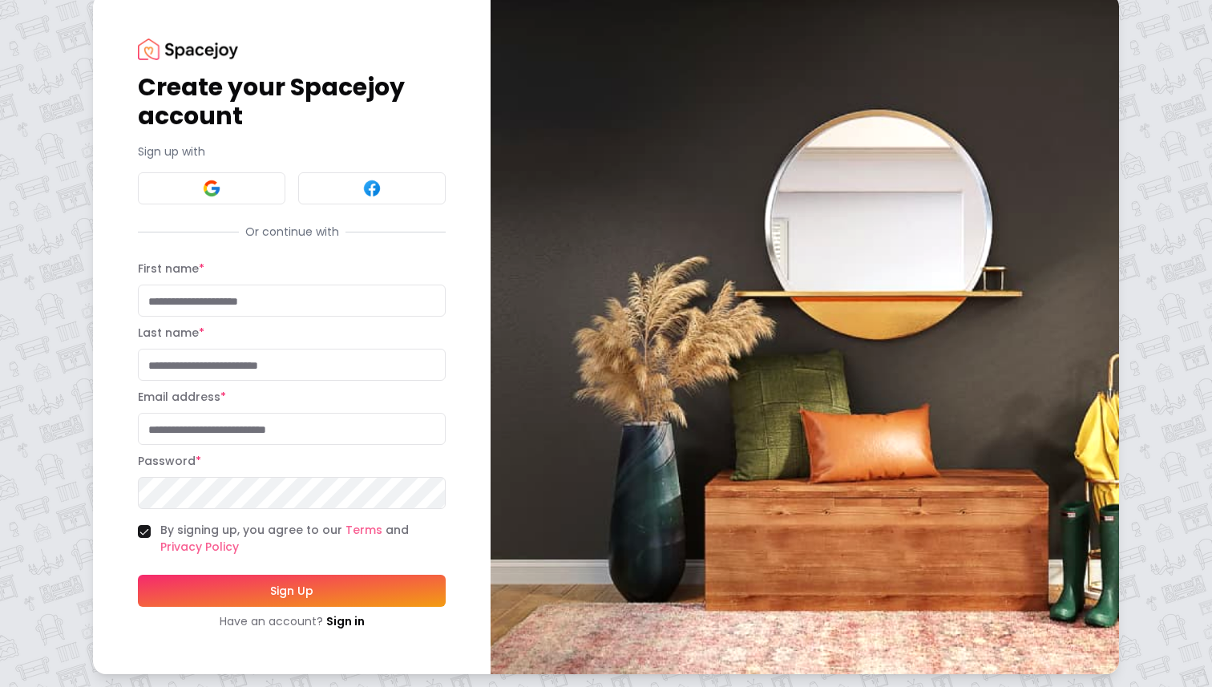
scroll to position [37, 0]
